Goal: Task Accomplishment & Management: Manage account settings

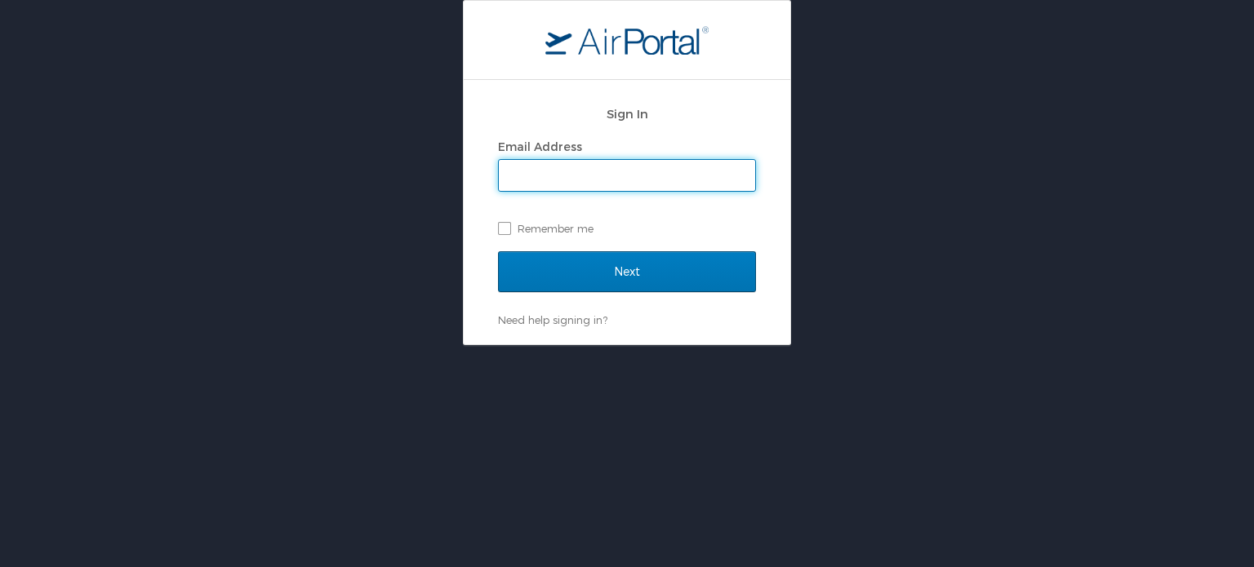
click at [572, 181] on input "Email Address" at bounding box center [627, 175] width 256 height 31
type input "[EMAIL_ADDRESS][DOMAIN_NAME]"
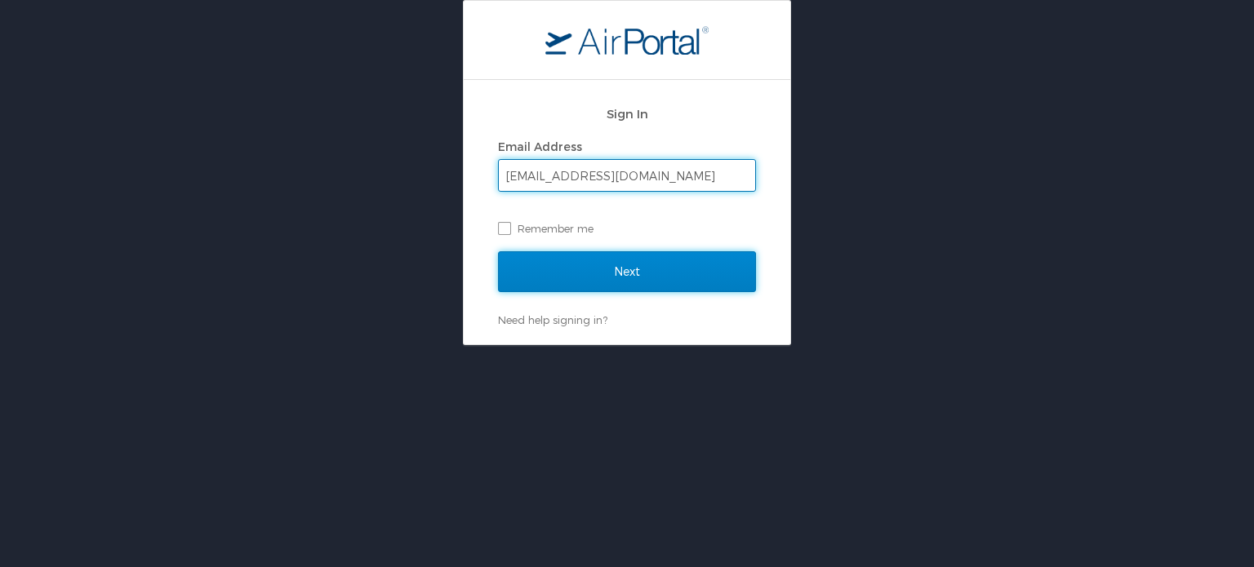
click at [616, 274] on input "Next" at bounding box center [627, 271] width 258 height 41
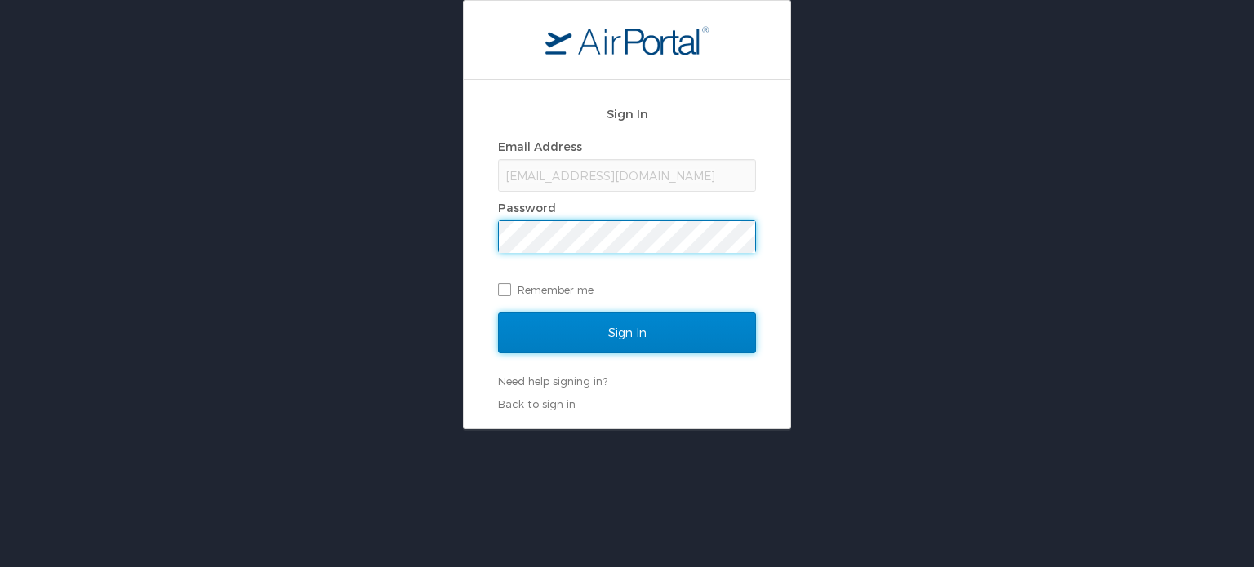
click at [634, 336] on input "Sign In" at bounding box center [627, 333] width 258 height 41
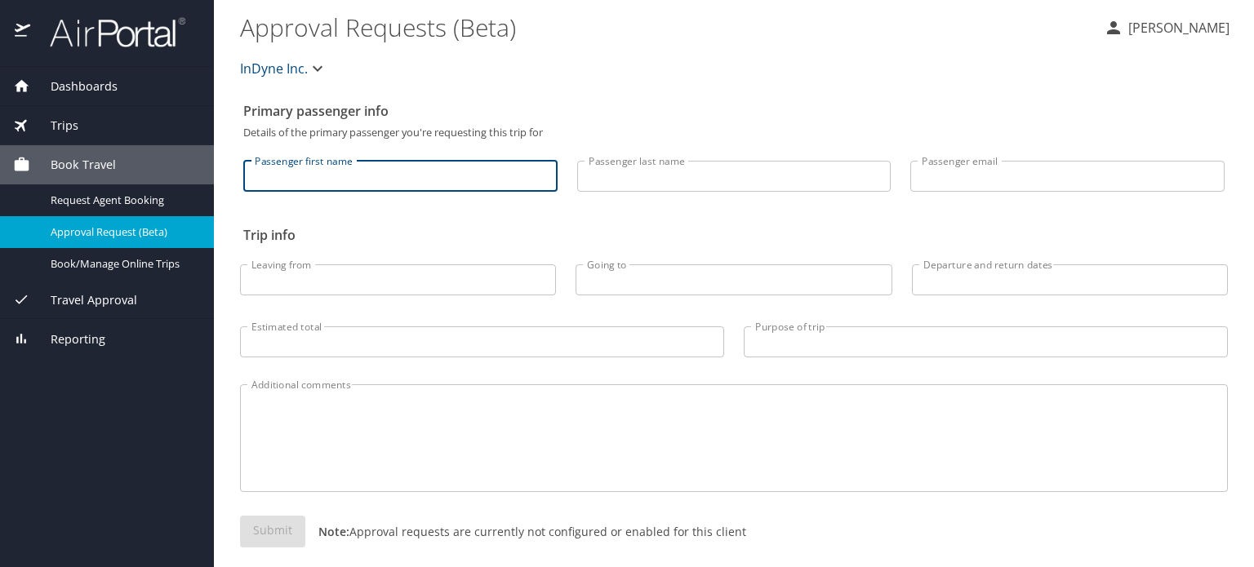
click at [335, 175] on input "Passenger first name" at bounding box center [400, 176] width 314 height 31
type input "J"
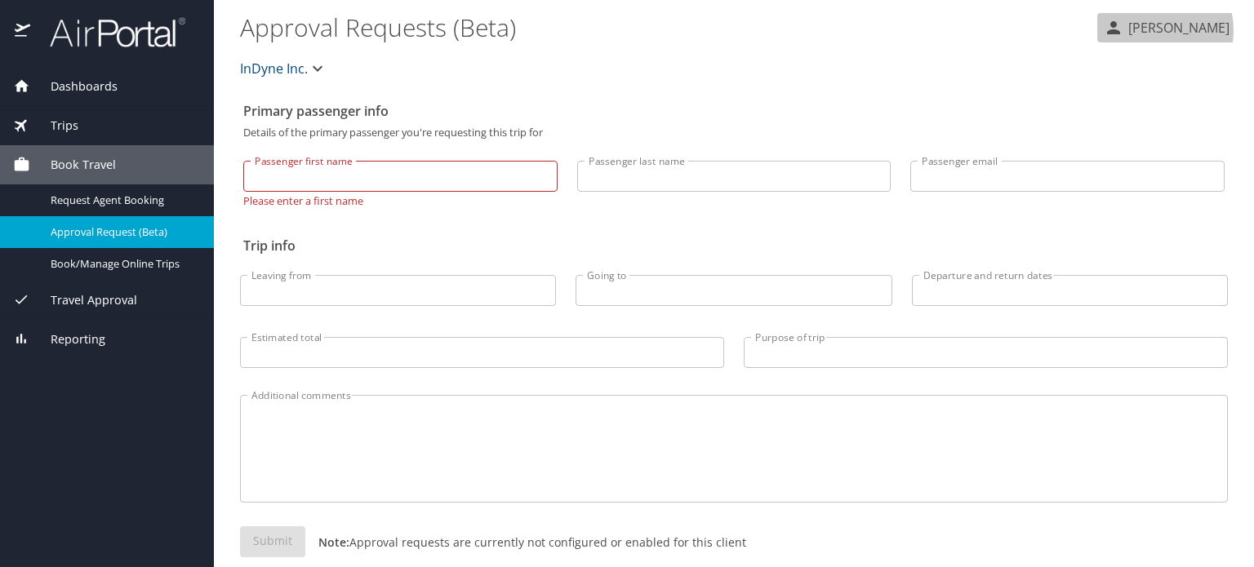
click at [1143, 30] on p "[PERSON_NAME]" at bounding box center [1176, 28] width 106 height 20
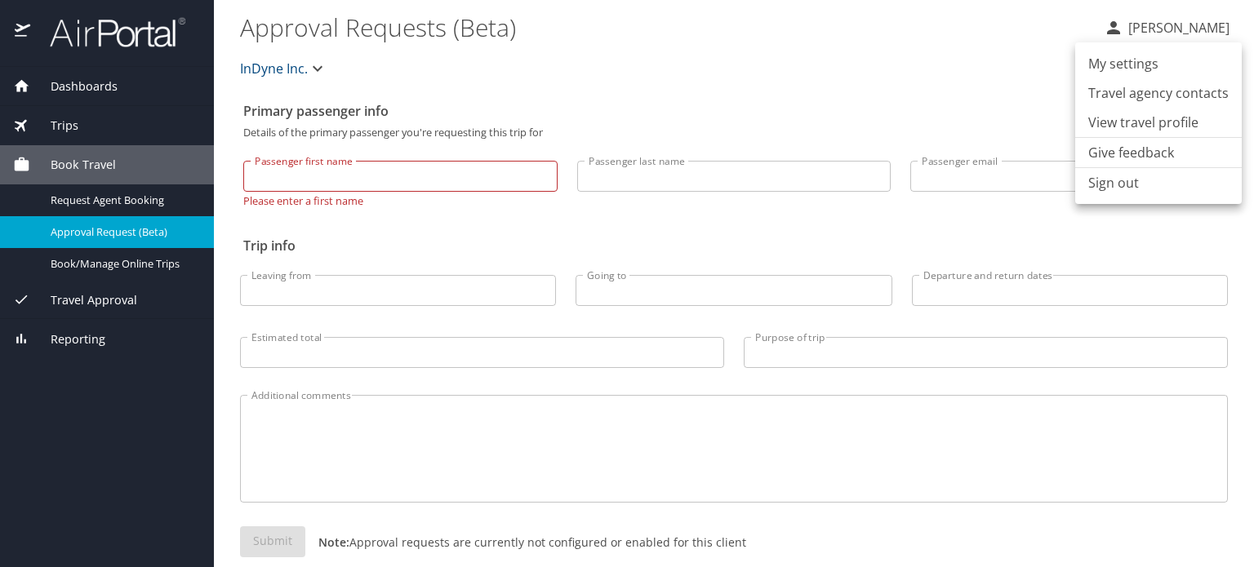
click at [1141, 124] on li "View travel profile" at bounding box center [1158, 122] width 167 height 29
